Goal: Transaction & Acquisition: Purchase product/service

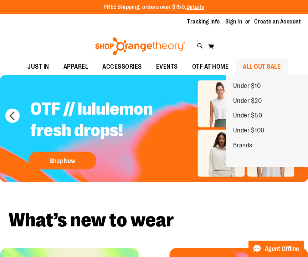
click at [265, 65] on span "ALL OUT SALE" at bounding box center [262, 67] width 38 height 16
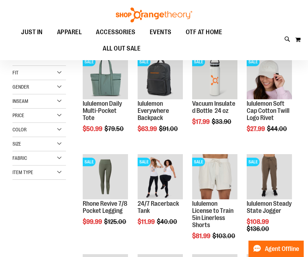
scroll to position [99, 0]
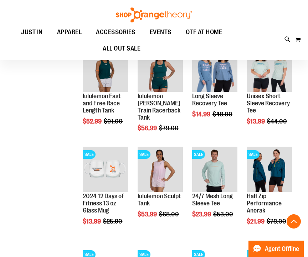
scroll to position [397, 0]
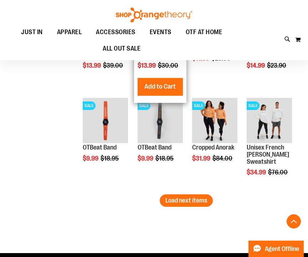
scroll to position [844, 0]
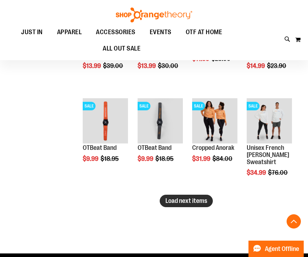
click at [176, 201] on span "Load next items" at bounding box center [186, 200] width 42 height 7
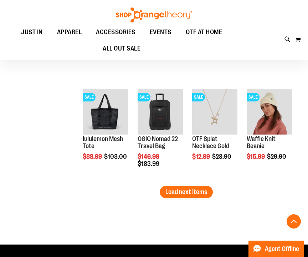
scroll to position [1154, 0]
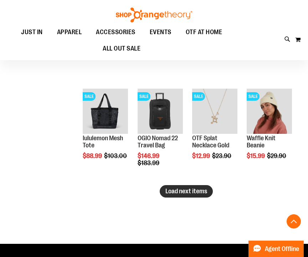
click at [201, 194] on span "Load next items" at bounding box center [186, 191] width 42 height 7
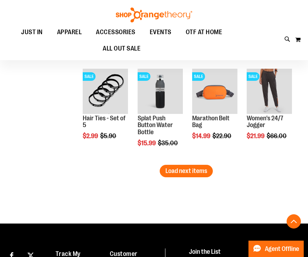
scroll to position [1477, 0]
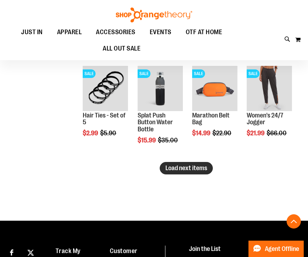
click at [193, 168] on span "Load next items" at bounding box center [186, 168] width 42 height 7
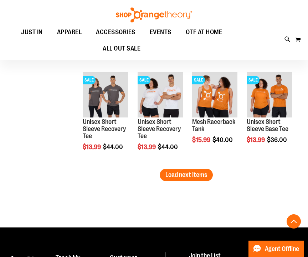
scroll to position [1774, 0]
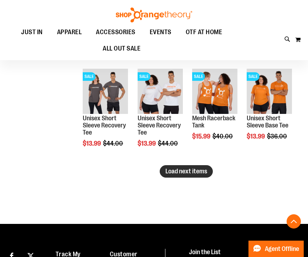
click at [185, 169] on span "Load next items" at bounding box center [186, 171] width 42 height 7
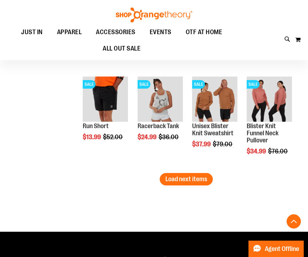
scroll to position [2067, 0]
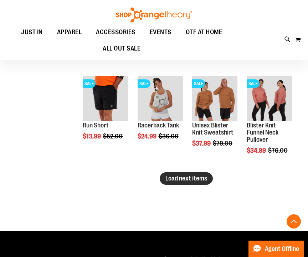
click at [196, 180] on span "Load next items" at bounding box center [186, 178] width 42 height 7
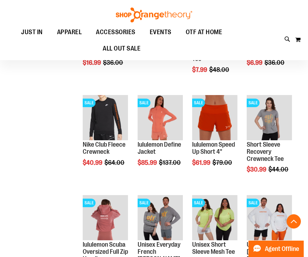
scroll to position [2246, 0]
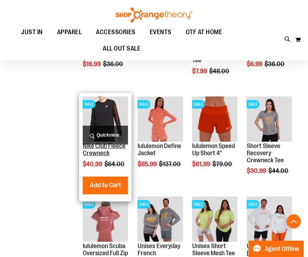
click at [99, 152] on link "Nike Club Fleece Crewneck" at bounding box center [104, 149] width 43 height 14
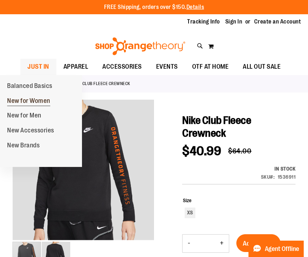
click at [42, 99] on span "New for Women" at bounding box center [28, 101] width 43 height 9
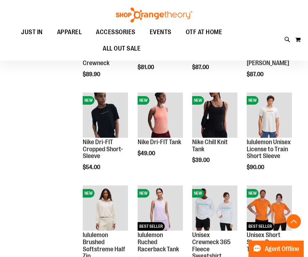
scroll to position [332, 0]
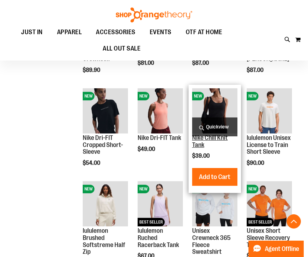
click at [197, 141] on link "Nike Chill Knit Tank" at bounding box center [210, 141] width 36 height 14
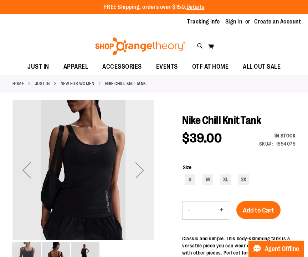
click at [140, 167] on div "Next" at bounding box center [139, 170] width 28 height 28
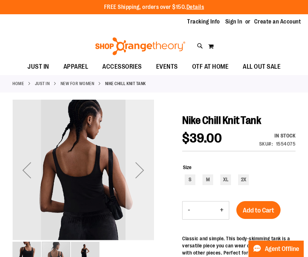
click at [141, 167] on div "Next" at bounding box center [139, 170] width 28 height 28
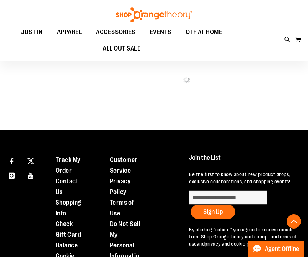
scroll to position [308, 0]
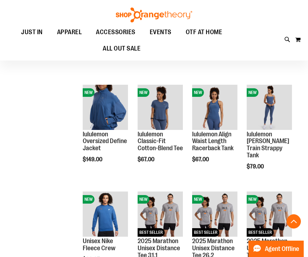
scroll to position [323, 0]
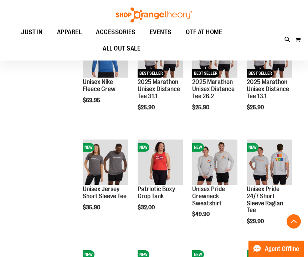
scroll to position [157, 0]
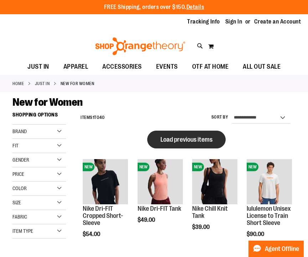
click at [164, 138] on span "Load previous items" at bounding box center [186, 139] width 52 height 7
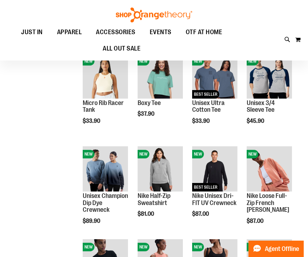
scroll to position [107, 0]
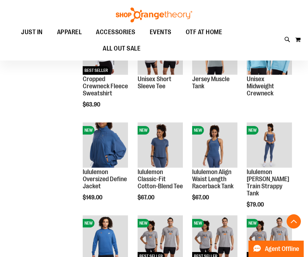
scroll to position [505, 0]
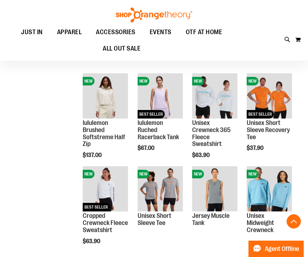
scroll to position [97, 0]
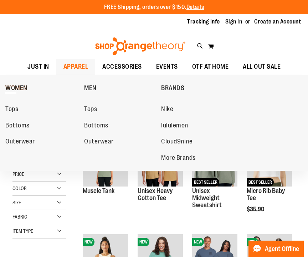
click at [26, 88] on span "WOMEN" at bounding box center [16, 88] width 22 height 9
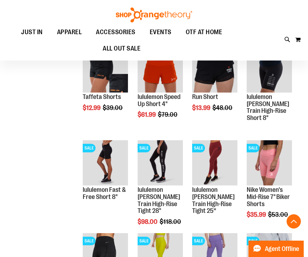
scroll to position [372, 0]
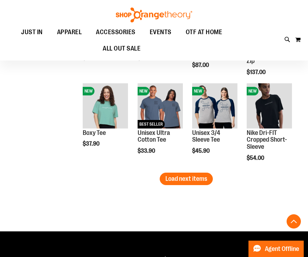
scroll to position [827, 0]
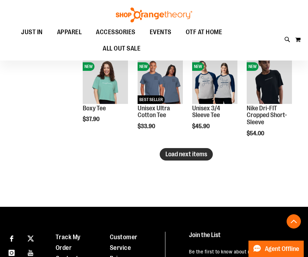
click at [187, 152] on span "Load next items" at bounding box center [186, 154] width 42 height 7
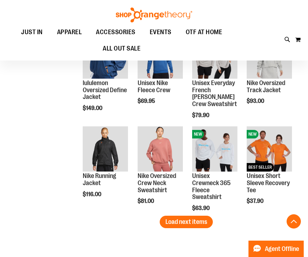
scroll to position [1050, 0]
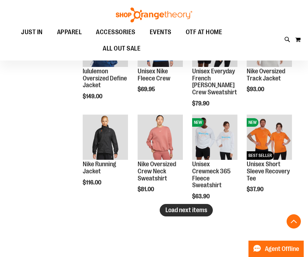
click at [193, 211] on span "Load next items" at bounding box center [186, 210] width 42 height 7
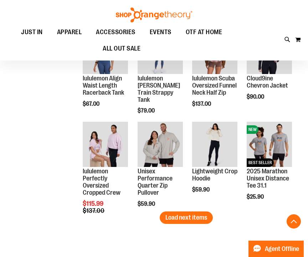
scroll to position [1320, 0]
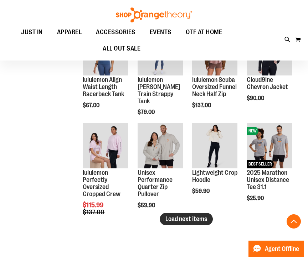
click at [194, 222] on span "Load next items" at bounding box center [186, 219] width 42 height 7
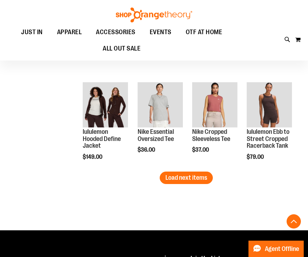
scroll to position [1642, 0]
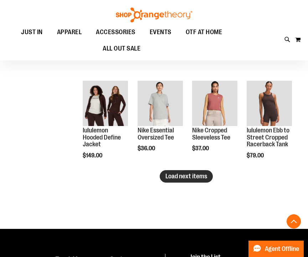
click at [169, 176] on span "Load next items" at bounding box center [186, 176] width 42 height 7
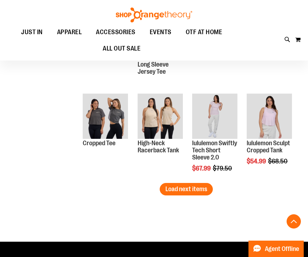
scroll to position [1910, 0]
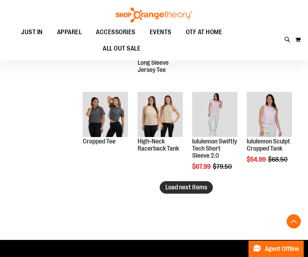
click at [163, 190] on button "Load next items" at bounding box center [186, 187] width 53 height 12
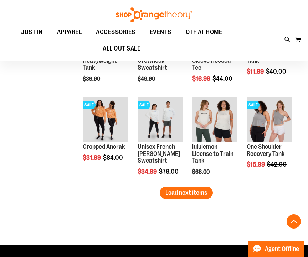
scroll to position [2185, 0]
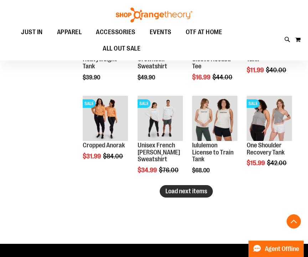
click at [197, 194] on span "Load next items" at bounding box center [186, 191] width 42 height 7
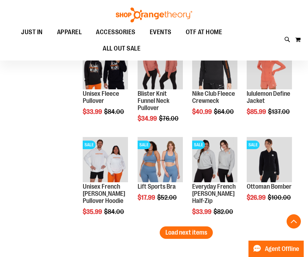
scroll to position [2438, 0]
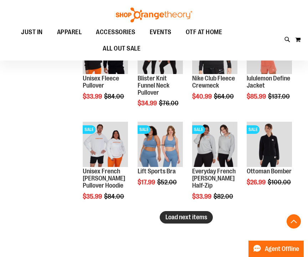
click at [173, 217] on span "Load next items" at bounding box center [186, 217] width 42 height 7
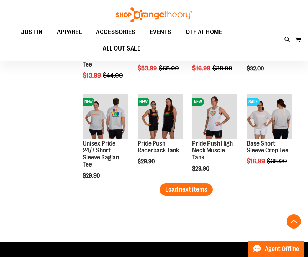
scroll to position [2746, 0]
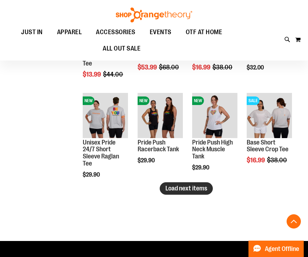
click at [167, 188] on span "Load next items" at bounding box center [186, 188] width 42 height 7
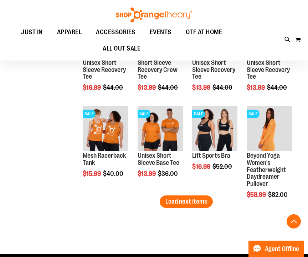
scroll to position [3015, 0]
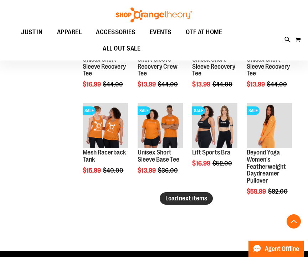
click at [170, 201] on span "Load next items" at bounding box center [186, 198] width 42 height 7
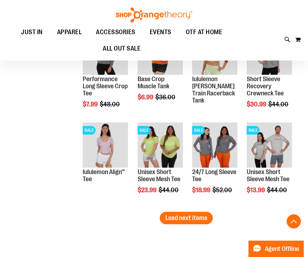
scroll to position [3278, 0]
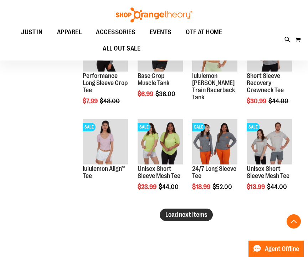
click at [192, 217] on span "Load next items" at bounding box center [186, 214] width 42 height 7
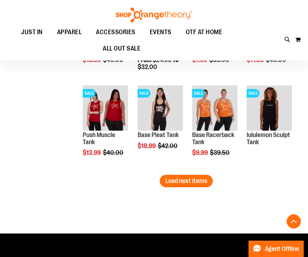
scroll to position [3593, 0]
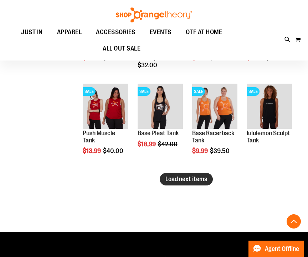
click at [177, 179] on span "Load next items" at bounding box center [186, 179] width 42 height 7
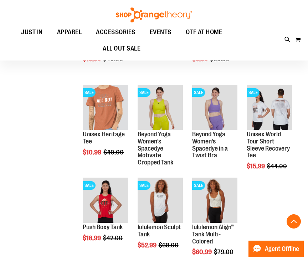
scroll to position [3681, 0]
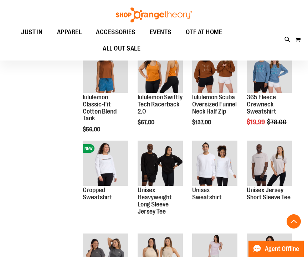
scroll to position [1766, 0]
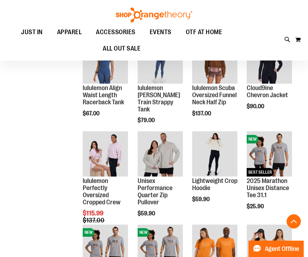
scroll to position [1303, 0]
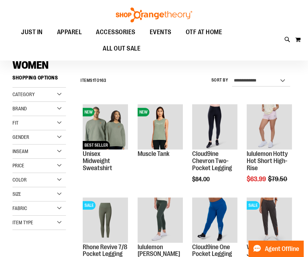
scroll to position [37, 0]
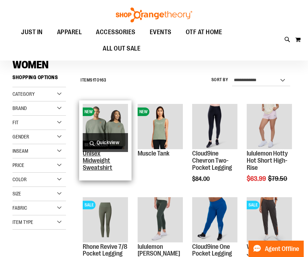
click at [92, 157] on link "Unisex Midweight Sweatshirt" at bounding box center [98, 160] width 30 height 21
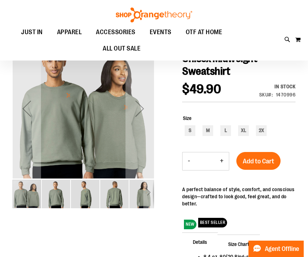
scroll to position [63, 0]
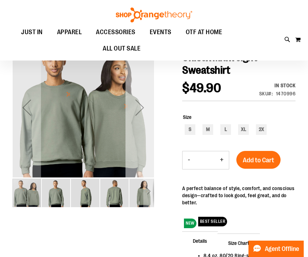
click at [139, 107] on div "Next" at bounding box center [139, 107] width 28 height 28
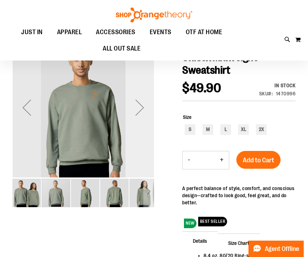
click at [139, 107] on div "Next" at bounding box center [139, 107] width 28 height 28
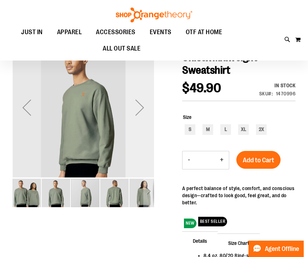
click at [139, 107] on div "Next" at bounding box center [139, 107] width 28 height 28
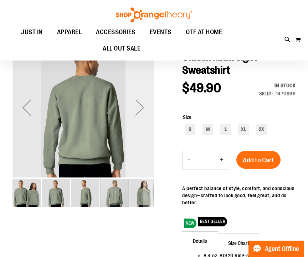
click at [139, 107] on div "Next" at bounding box center [139, 107] width 28 height 28
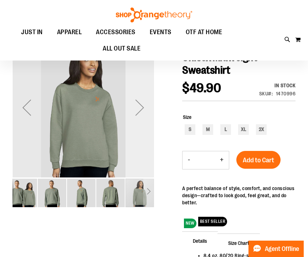
click at [139, 107] on div "Next" at bounding box center [139, 107] width 28 height 28
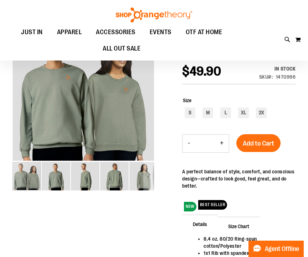
scroll to position [0, 0]
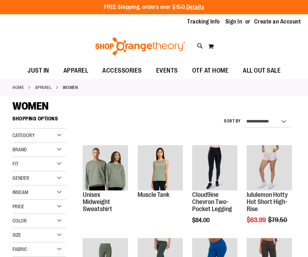
scroll to position [37, 0]
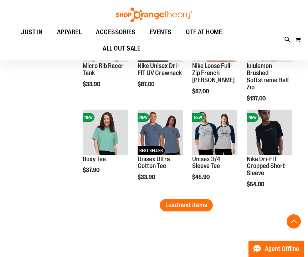
scroll to position [701, 0]
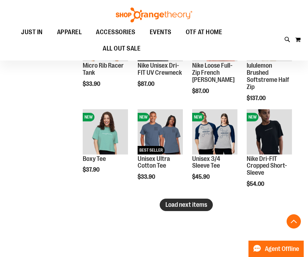
click at [173, 204] on span "Load next items" at bounding box center [186, 204] width 42 height 7
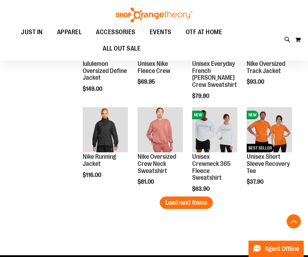
scroll to position [983, 0]
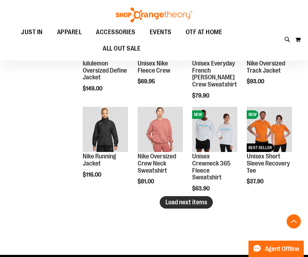
click at [169, 206] on span "Load next items" at bounding box center [186, 202] width 42 height 7
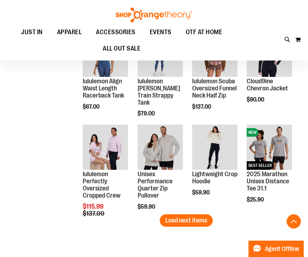
scroll to position [1244, 0]
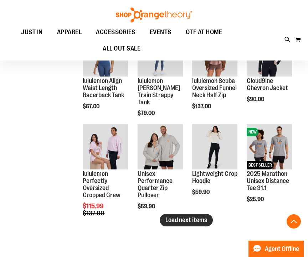
click at [199, 219] on span "Load next items" at bounding box center [186, 220] width 42 height 7
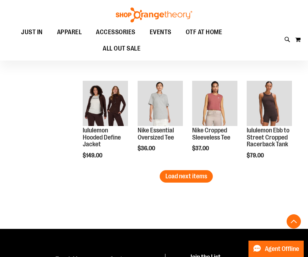
scroll to position [1568, 0]
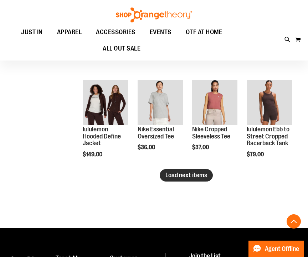
click at [169, 171] on button "Load next items" at bounding box center [186, 175] width 53 height 12
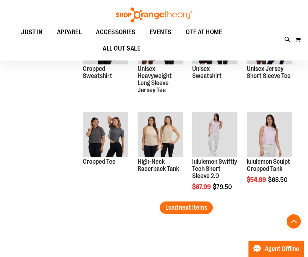
scroll to position [1816, 0]
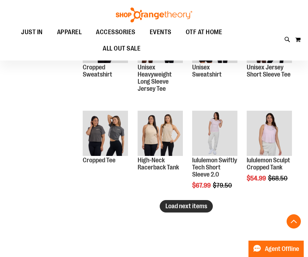
click at [170, 207] on span "Load next items" at bounding box center [186, 206] width 42 height 7
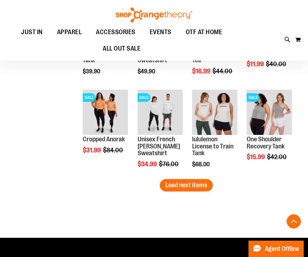
scroll to position [2118, 0]
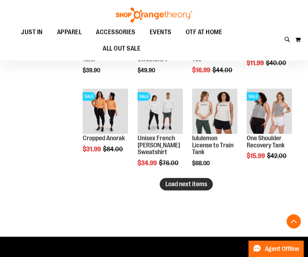
click at [168, 187] on span "Load next items" at bounding box center [186, 184] width 42 height 7
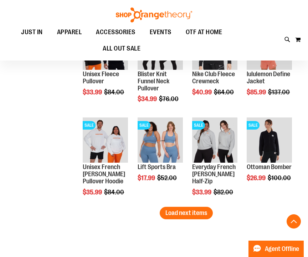
scroll to position [2369, 0]
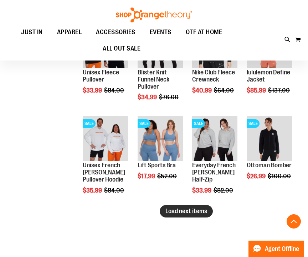
click at [166, 213] on span "Load next items" at bounding box center [186, 211] width 42 height 7
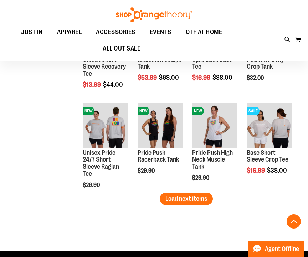
scroll to position [2671, 0]
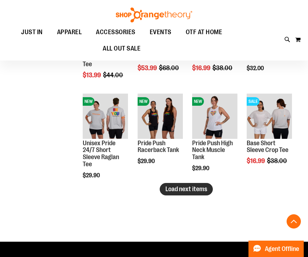
click at [169, 187] on span "Load next items" at bounding box center [186, 189] width 42 height 7
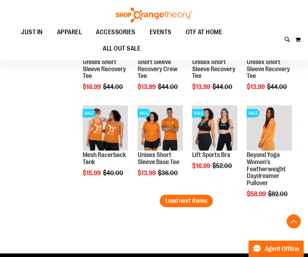
scroll to position [2957, 0]
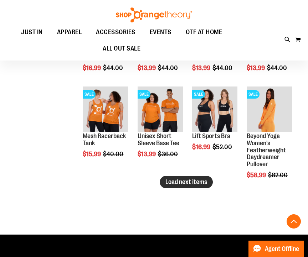
click at [199, 183] on span "Load next items" at bounding box center [186, 181] width 42 height 7
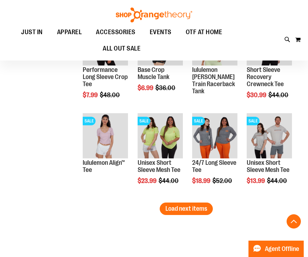
scroll to position [3221, 0]
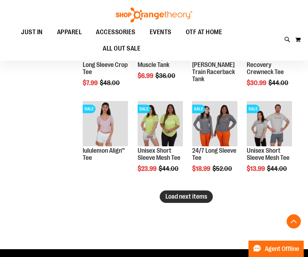
click at [167, 194] on span "Load next items" at bounding box center [186, 196] width 42 height 7
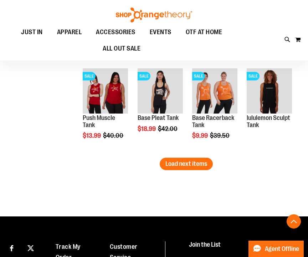
scroll to position [3535, 0]
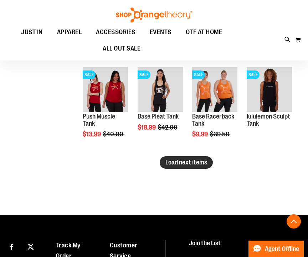
click at [167, 165] on span "Load next items" at bounding box center [186, 162] width 42 height 7
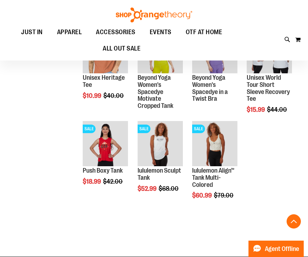
scroll to position [3717, 0]
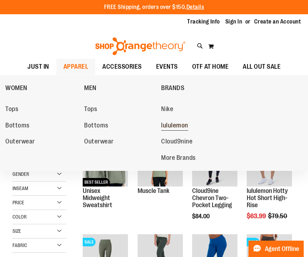
click at [170, 127] on span "lululemon" at bounding box center [174, 126] width 27 height 9
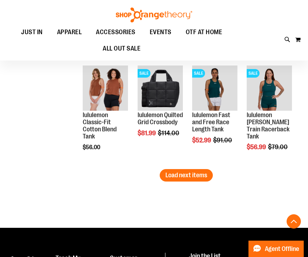
scroll to position [933, 0]
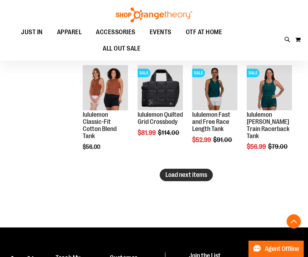
click at [169, 175] on span "Load next items" at bounding box center [186, 174] width 42 height 7
